Goal: Transaction & Acquisition: Purchase product/service

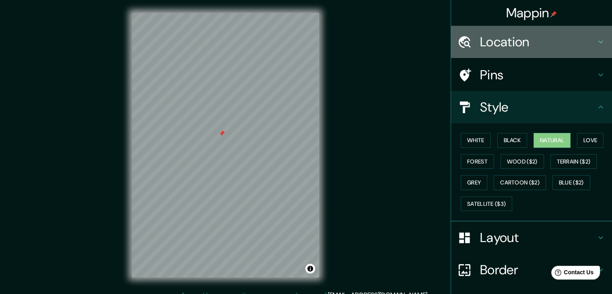
click at [529, 45] on h4 "Location" at bounding box center [538, 42] width 116 height 16
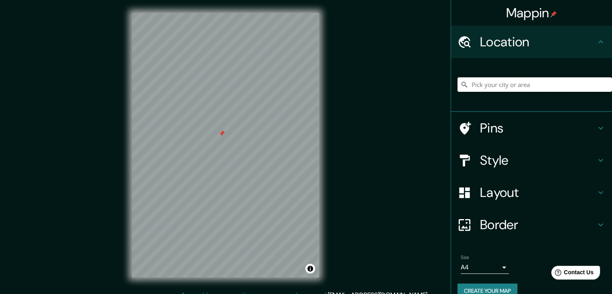
click at [524, 91] on input "Pick your city or area" at bounding box center [535, 84] width 155 height 14
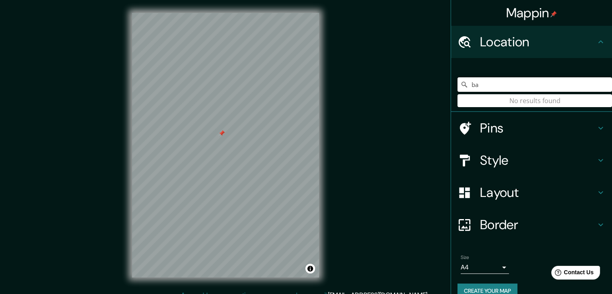
type input "b"
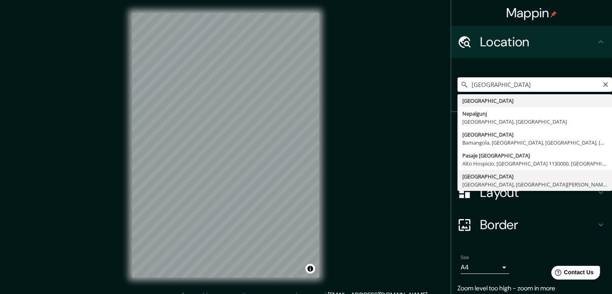
scroll to position [30, 0]
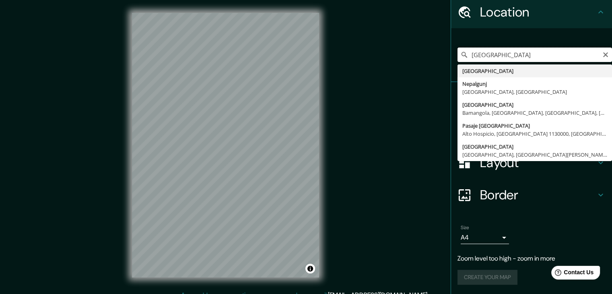
click at [495, 48] on input "[GEOGRAPHIC_DATA]" at bounding box center [535, 54] width 155 height 14
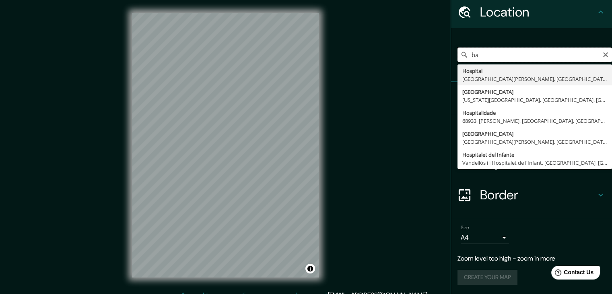
type input "b"
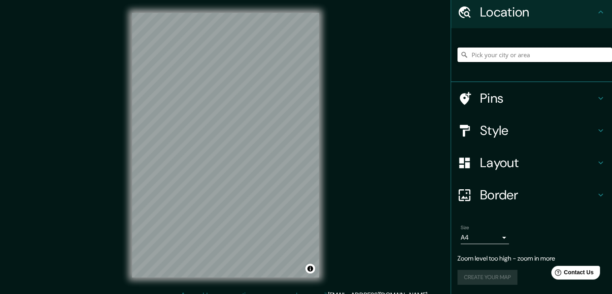
click at [505, 50] on input "Pick your city or area" at bounding box center [535, 54] width 155 height 14
click at [529, 105] on h4 "Pins" at bounding box center [538, 98] width 116 height 16
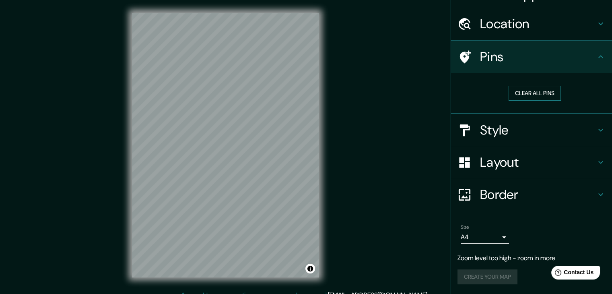
scroll to position [18, 0]
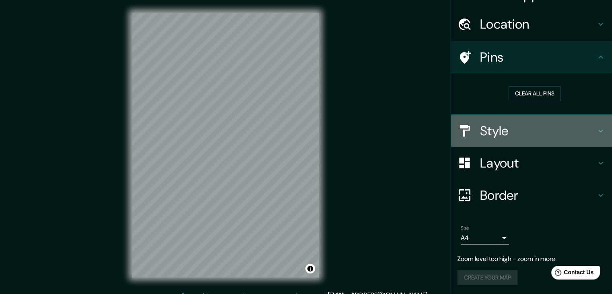
click at [505, 136] on h4 "Style" at bounding box center [538, 131] width 116 height 16
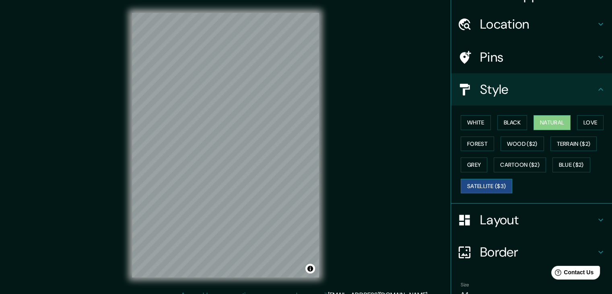
click at [494, 188] on button "Satellite ($3)" at bounding box center [487, 186] width 52 height 15
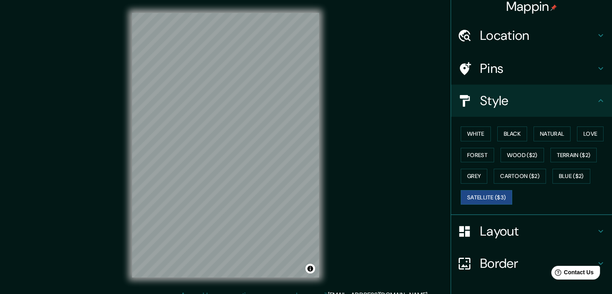
scroll to position [0, 0]
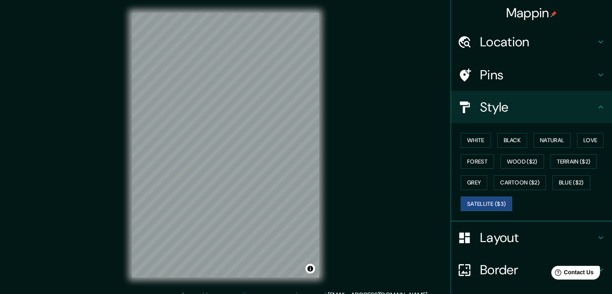
click at [517, 44] on h4 "Location" at bounding box center [538, 42] width 116 height 16
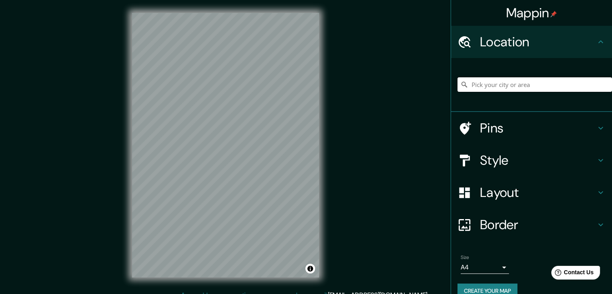
click at [501, 81] on input "Pick your city or area" at bounding box center [535, 84] width 155 height 14
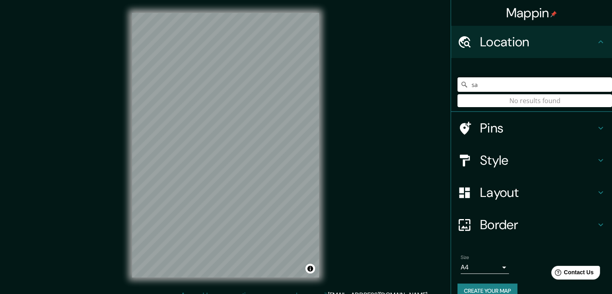
type input "s"
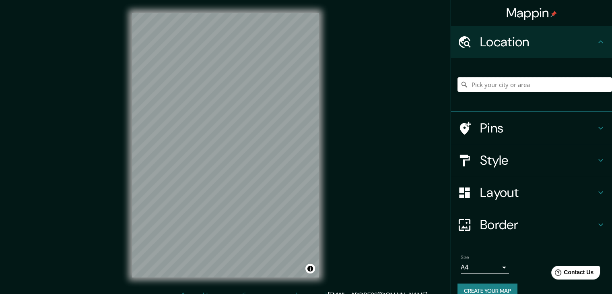
click at [513, 86] on input "Pick your city or area" at bounding box center [535, 84] width 155 height 14
paste input "Achham"
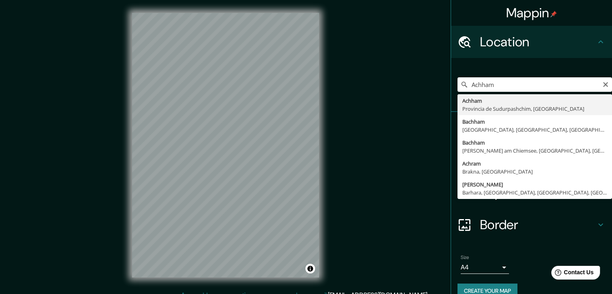
type input "[GEOGRAPHIC_DATA], [GEOGRAPHIC_DATA], [GEOGRAPHIC_DATA]"
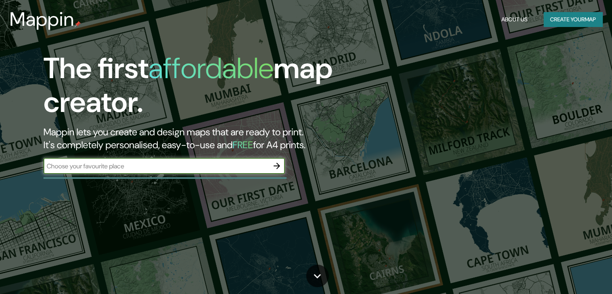
click at [278, 161] on icon "button" at bounding box center [277, 166] width 10 height 10
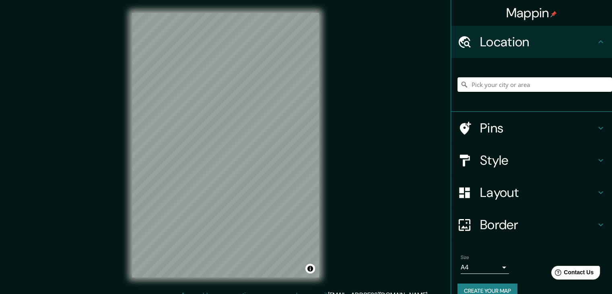
click at [480, 89] on input "Pick your city or area" at bounding box center [535, 84] width 155 height 14
click at [481, 87] on input "Pick your city or area" at bounding box center [535, 84] width 155 height 14
click at [500, 84] on input "Pick your city or area" at bounding box center [535, 84] width 155 height 14
click at [487, 85] on input "Pick your city or area" at bounding box center [535, 84] width 155 height 14
paste input "Achham"
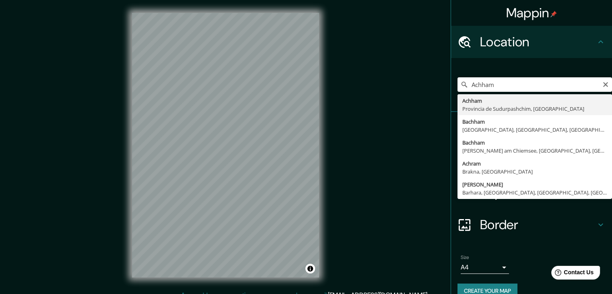
type input "[GEOGRAPHIC_DATA], [GEOGRAPHIC_DATA], [GEOGRAPHIC_DATA]"
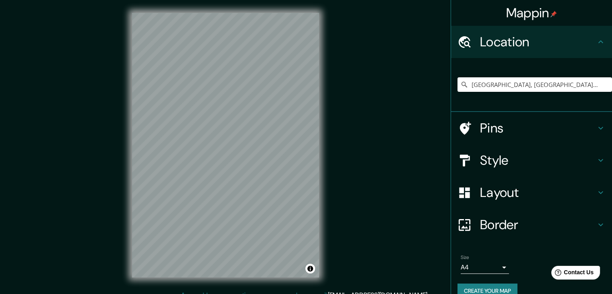
click at [506, 148] on div "Style" at bounding box center [531, 160] width 161 height 32
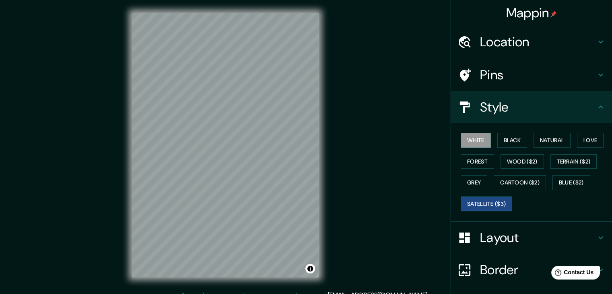
click at [503, 200] on button "Satellite ($3)" at bounding box center [487, 203] width 52 height 15
click at [513, 43] on h4 "Location" at bounding box center [538, 42] width 116 height 16
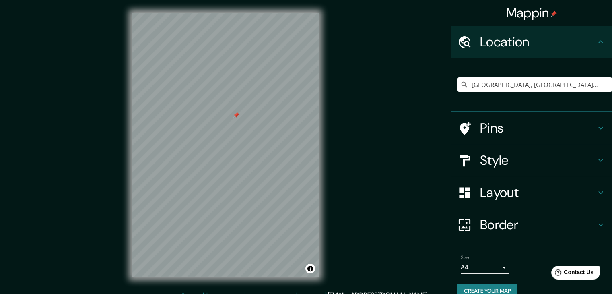
click at [516, 36] on h4 "Location" at bounding box center [538, 42] width 116 height 16
click at [495, 118] on div "Pins" at bounding box center [531, 128] width 161 height 32
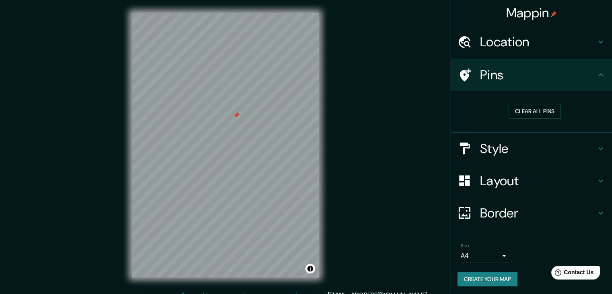
click at [497, 150] on h4 "Style" at bounding box center [538, 148] width 116 height 16
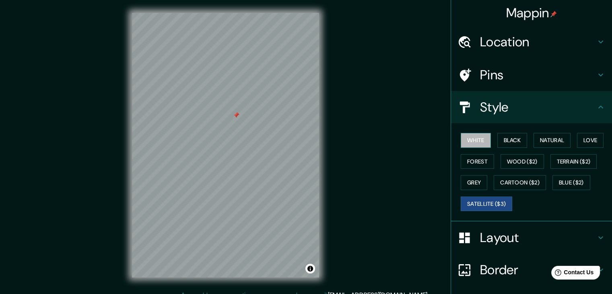
click at [479, 142] on button "White" at bounding box center [476, 140] width 30 height 15
click at [504, 139] on button "Black" at bounding box center [512, 140] width 30 height 15
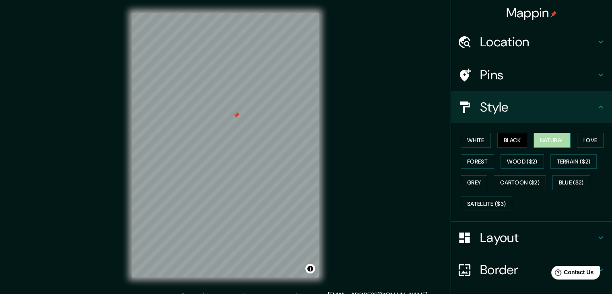
click at [552, 138] on button "Natural" at bounding box center [552, 140] width 37 height 15
click at [563, 168] on button "Terrain ($2)" at bounding box center [574, 161] width 47 height 15
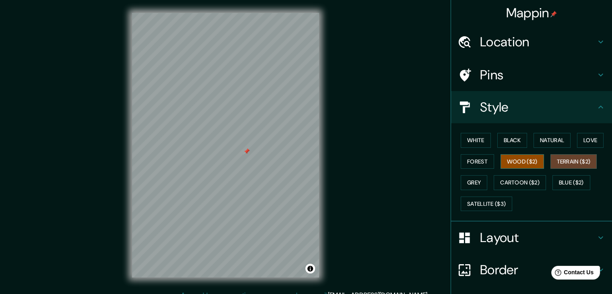
click at [527, 163] on button "Wood ($2)" at bounding box center [522, 161] width 43 height 15
click at [478, 165] on button "Forest" at bounding box center [477, 161] width 33 height 15
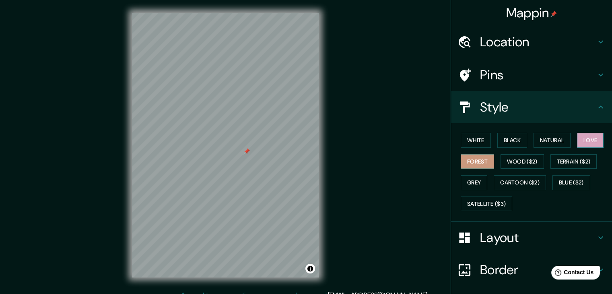
click at [581, 136] on button "Love" at bounding box center [590, 140] width 27 height 15
click at [514, 181] on button "Cartoon ($2)" at bounding box center [520, 182] width 52 height 15
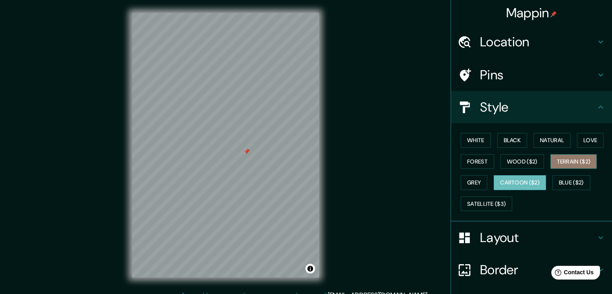
click at [559, 157] on button "Terrain ($2)" at bounding box center [574, 161] width 47 height 15
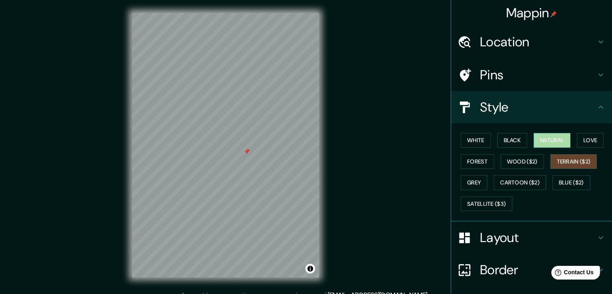
click at [558, 140] on button "Natural" at bounding box center [552, 140] width 37 height 15
drag, startPoint x: 571, startPoint y: 173, endPoint x: 568, endPoint y: 161, distance: 11.6
click at [571, 173] on div "White Black Natural Love Forest Wood ($2) Terrain ($2) Grey Cartoon ($2) Blue (…" at bounding box center [535, 172] width 155 height 85
click at [568, 160] on button "Terrain ($2)" at bounding box center [574, 161] width 47 height 15
click at [544, 139] on button "Natural" at bounding box center [552, 140] width 37 height 15
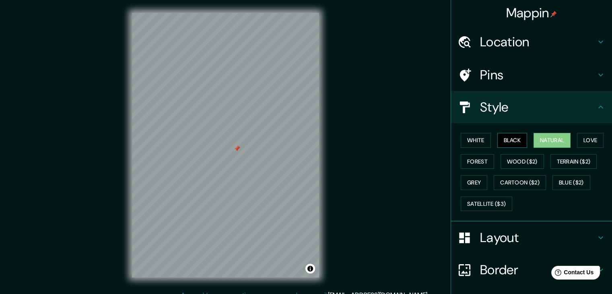
click at [514, 136] on button "Black" at bounding box center [512, 140] width 30 height 15
click at [471, 139] on button "White" at bounding box center [476, 140] width 30 height 15
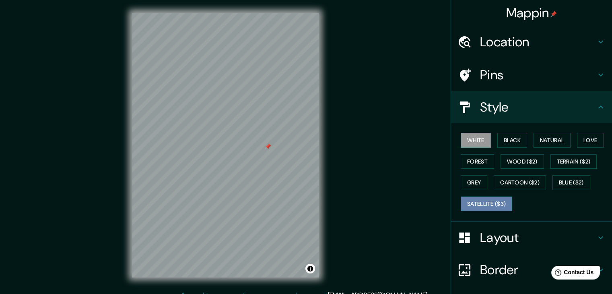
click at [483, 202] on button "Satellite ($3)" at bounding box center [487, 203] width 52 height 15
